Goal: Find contact information: Find contact information

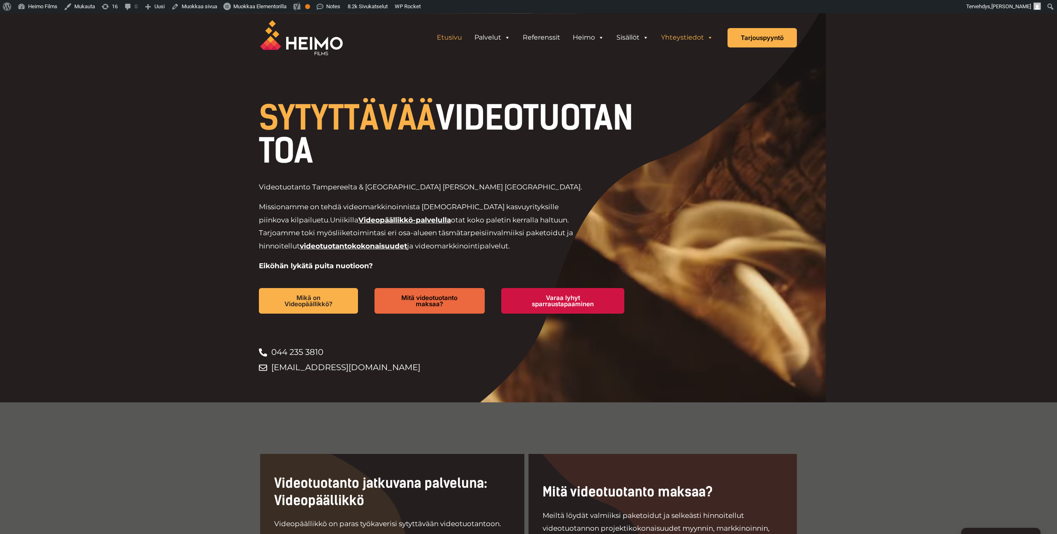
click at [680, 34] on link "Yhteystiedot" at bounding box center [687, 37] width 64 height 17
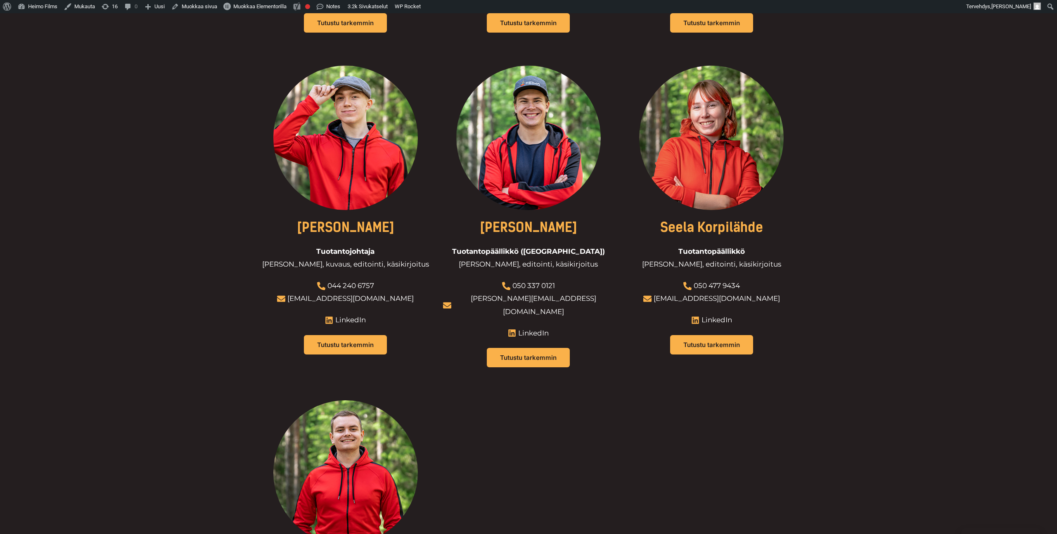
scroll to position [853, 0]
